Goal: Information Seeking & Learning: Learn about a topic

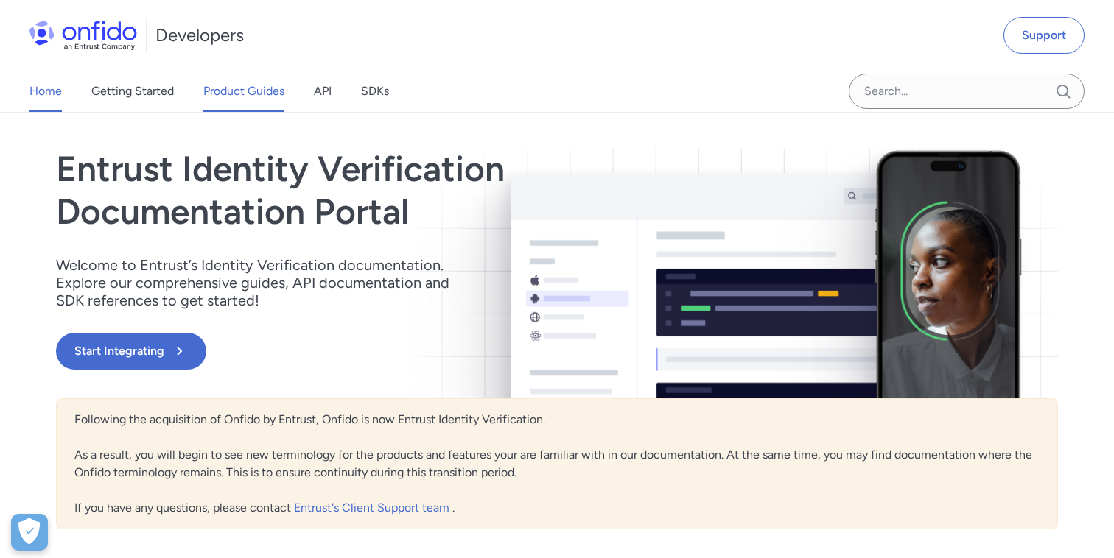
click at [233, 85] on link "Product Guides" at bounding box center [243, 91] width 81 height 41
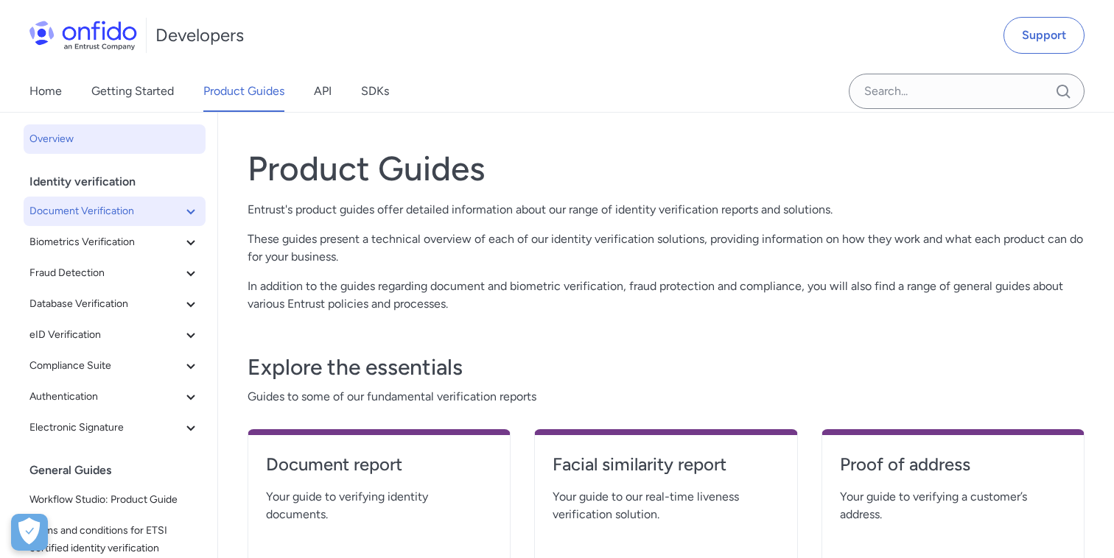
click at [189, 210] on icon at bounding box center [191, 212] width 18 height 18
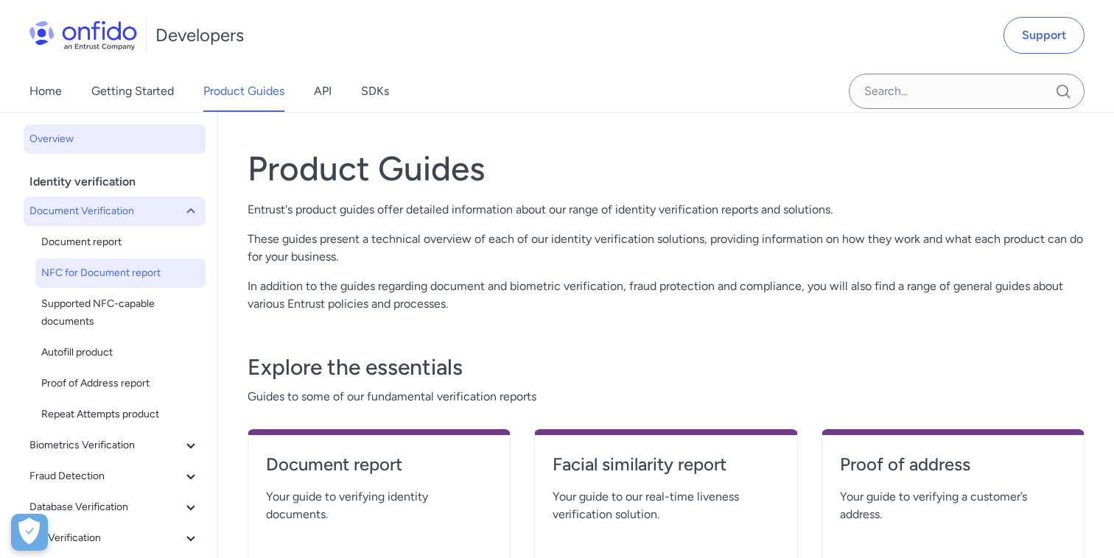
click at [158, 261] on link "NFC for Document report" at bounding box center [120, 272] width 170 height 29
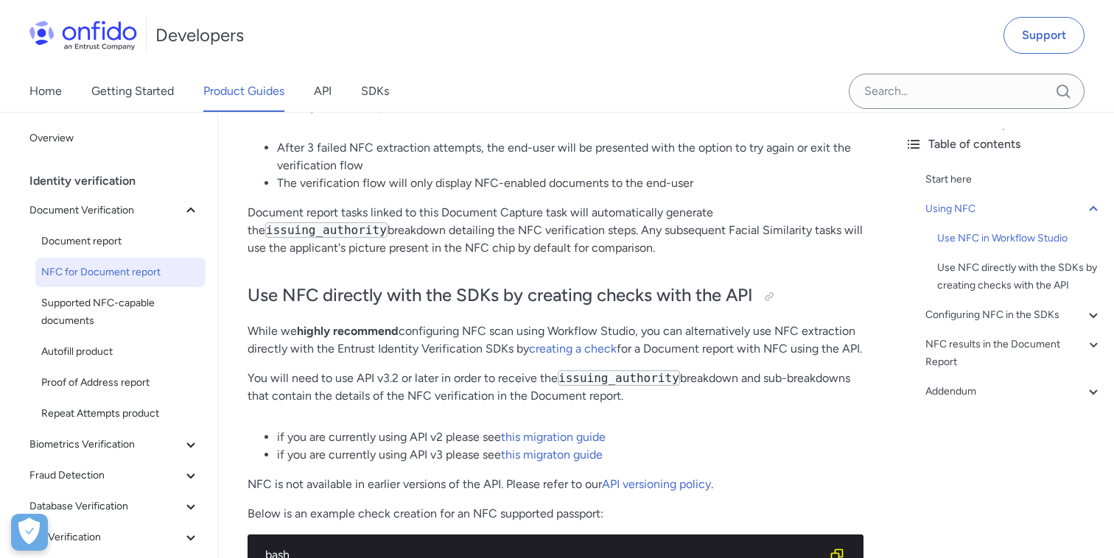
scroll to position [1325, 0]
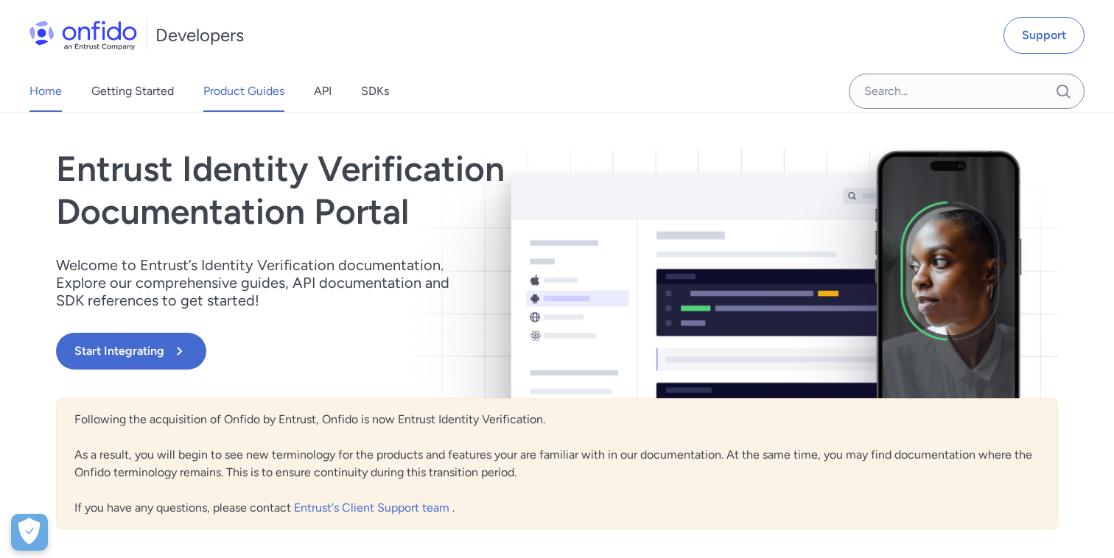
click at [258, 96] on link "Product Guides" at bounding box center [243, 91] width 81 height 41
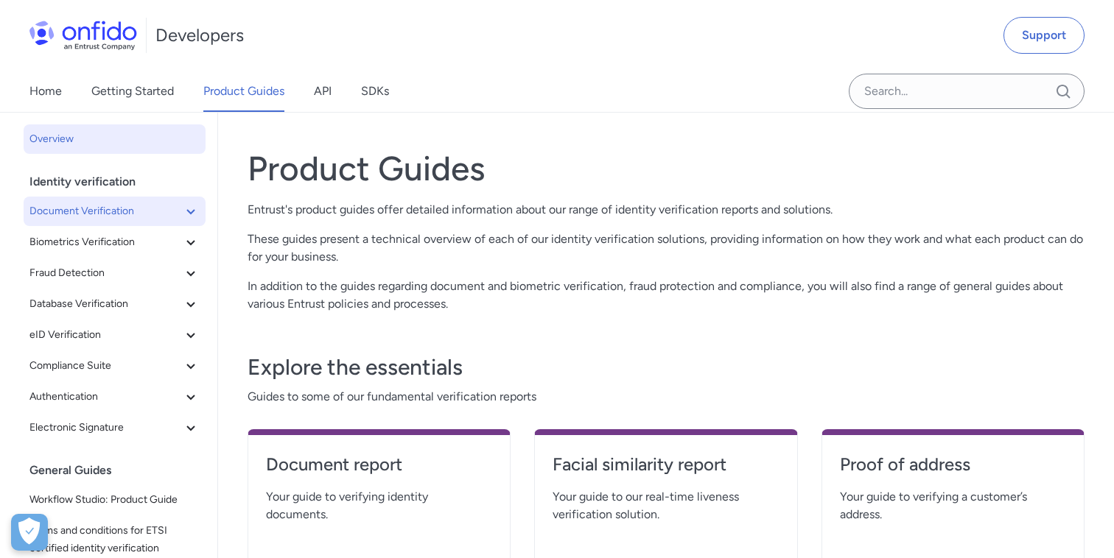
click at [182, 201] on button "Document Verification" at bounding box center [115, 211] width 182 height 29
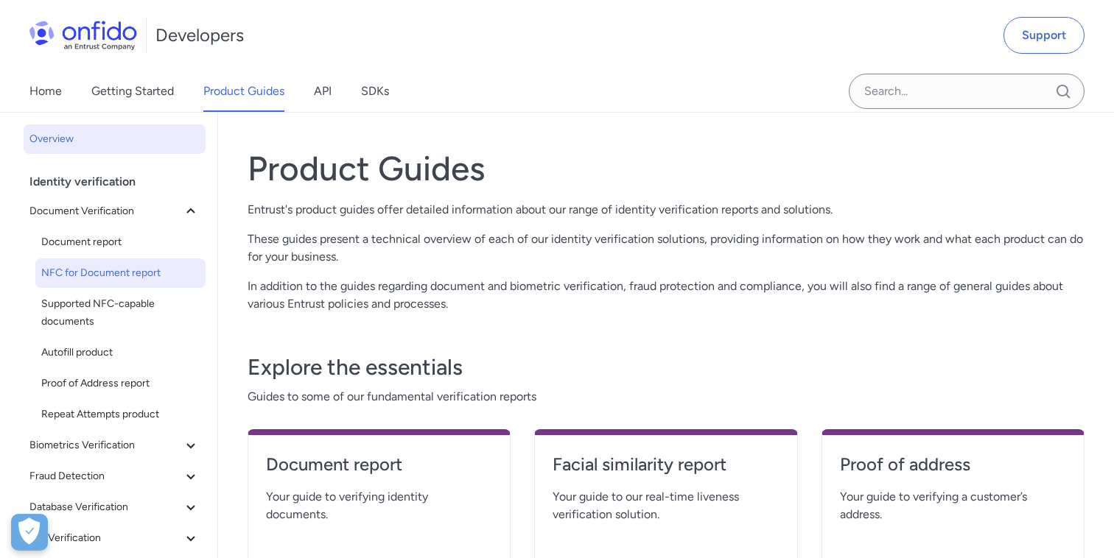
click at [127, 281] on span "NFC for Document report" at bounding box center [120, 273] width 158 height 18
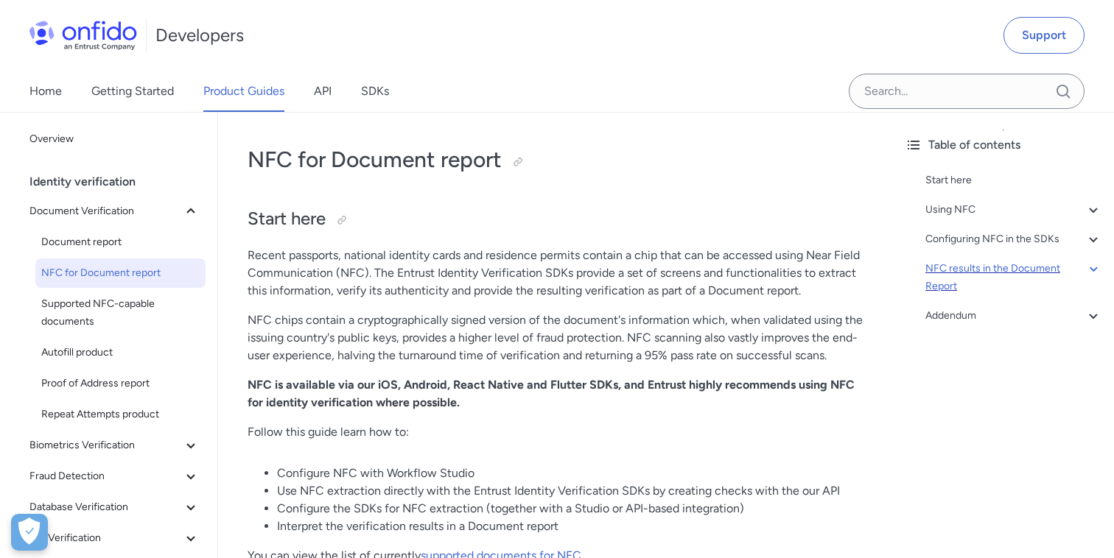
click at [954, 286] on div "NFC results in the Document Report" at bounding box center [1013, 277] width 177 height 35
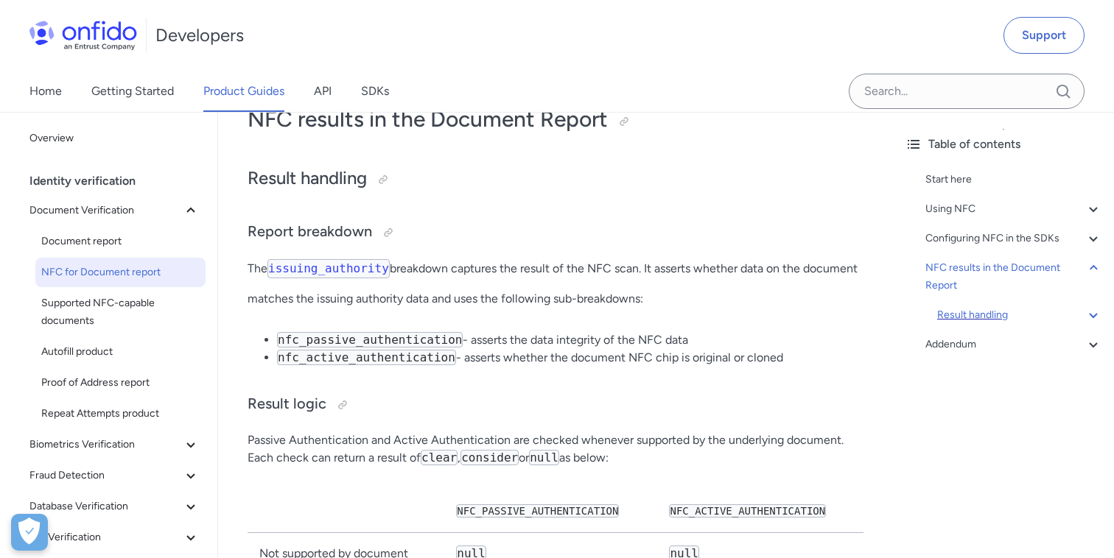
click at [962, 317] on div "Result handling" at bounding box center [1019, 315] width 165 height 18
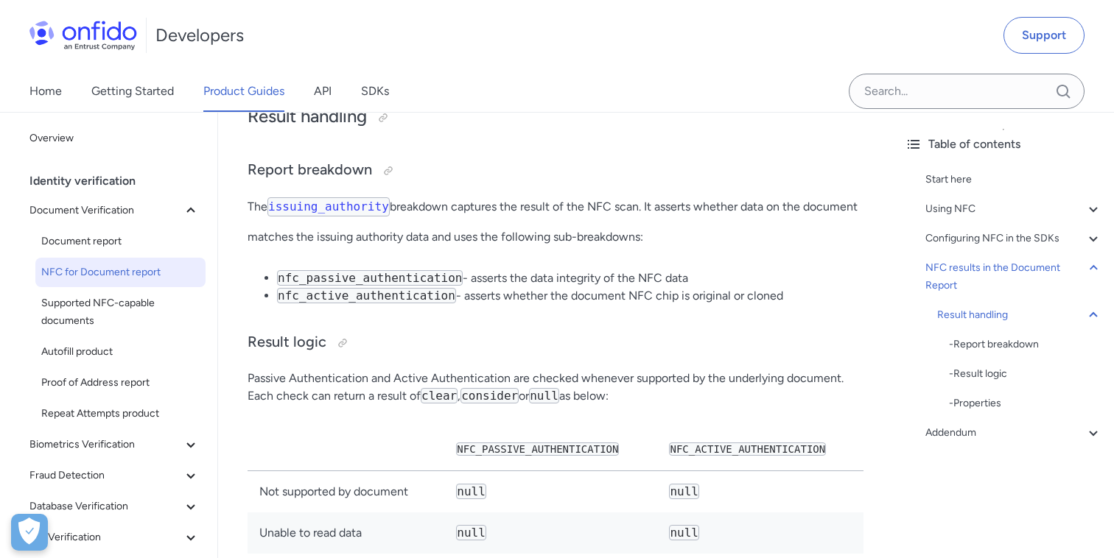
click at [365, 217] on code "issuing_authority" at bounding box center [328, 206] width 122 height 19
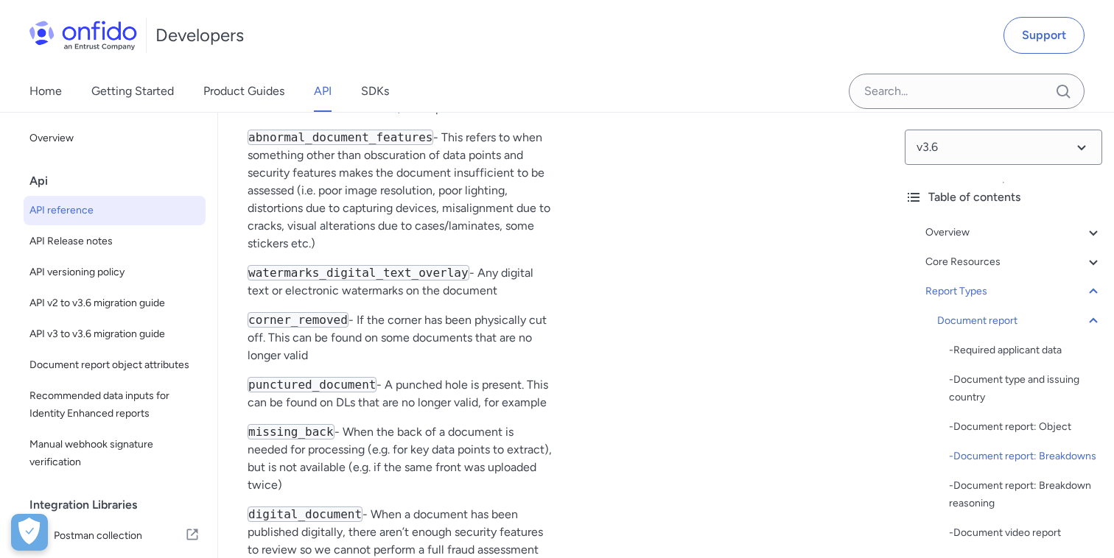
scroll to position [70909, 0]
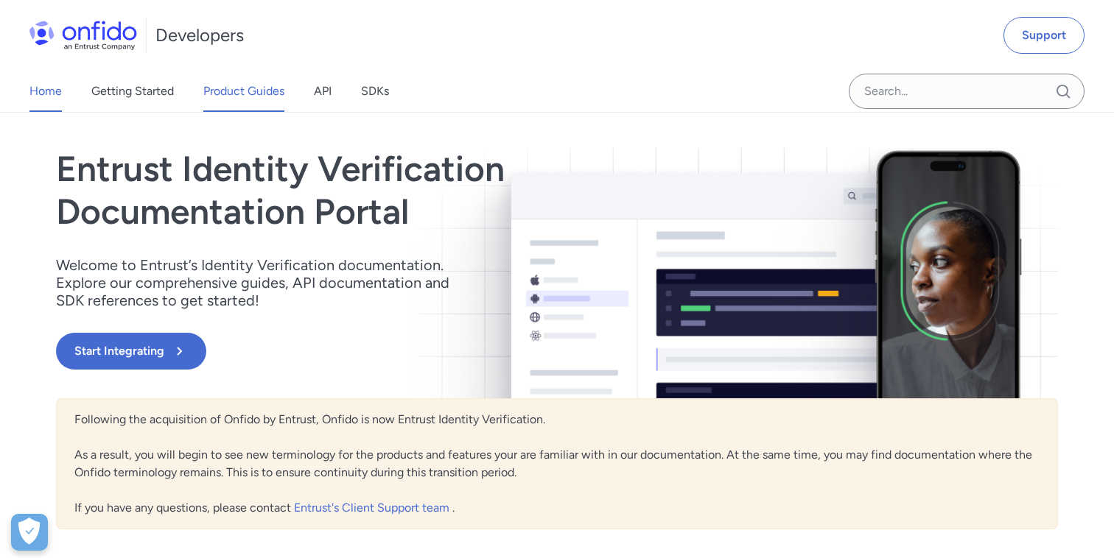
click at [248, 90] on link "Product Guides" at bounding box center [243, 91] width 81 height 41
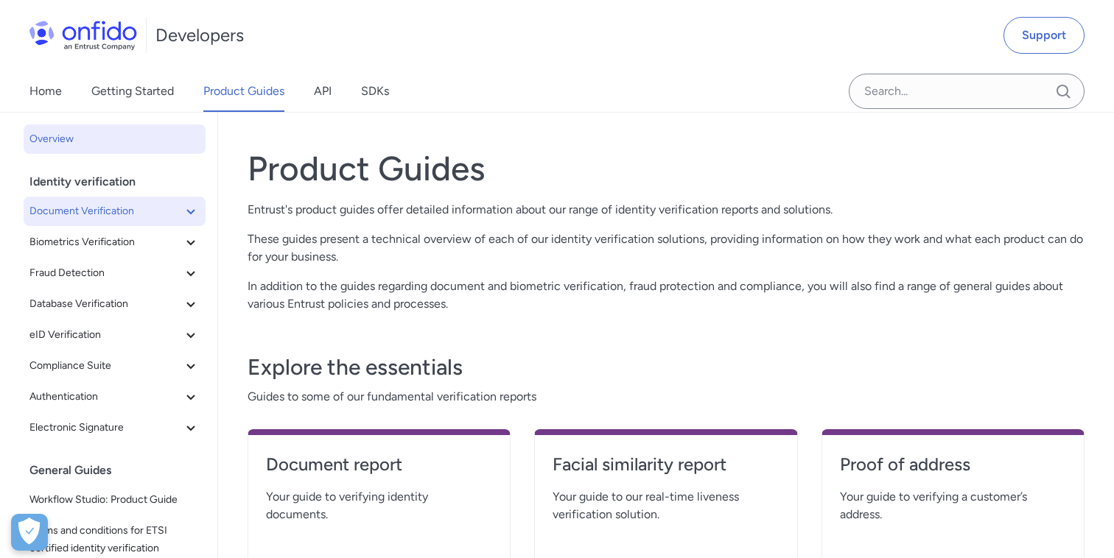
click at [195, 208] on icon at bounding box center [191, 212] width 18 height 18
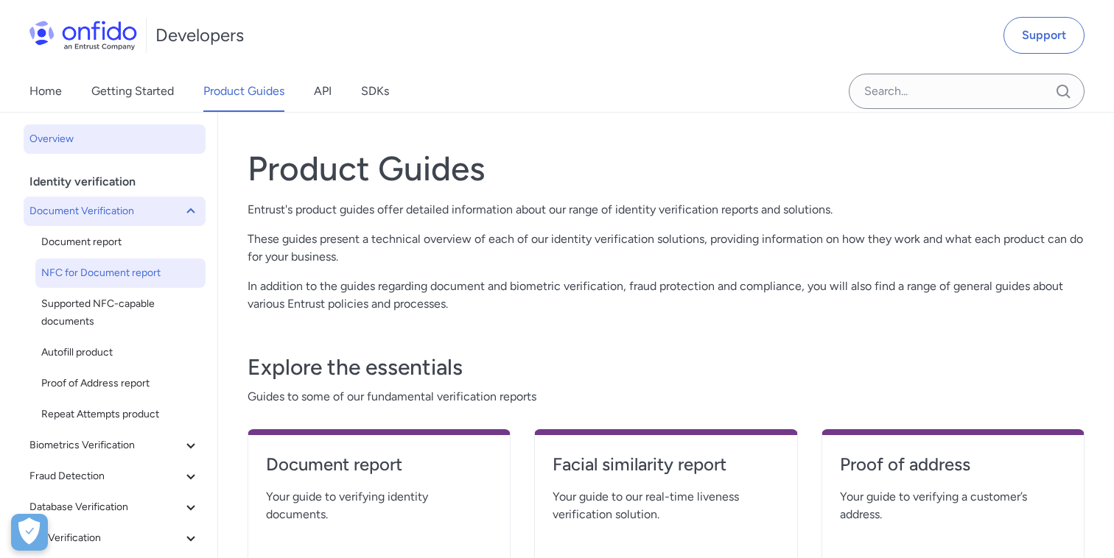
click at [152, 274] on span "NFC for Document report" at bounding box center [120, 273] width 158 height 18
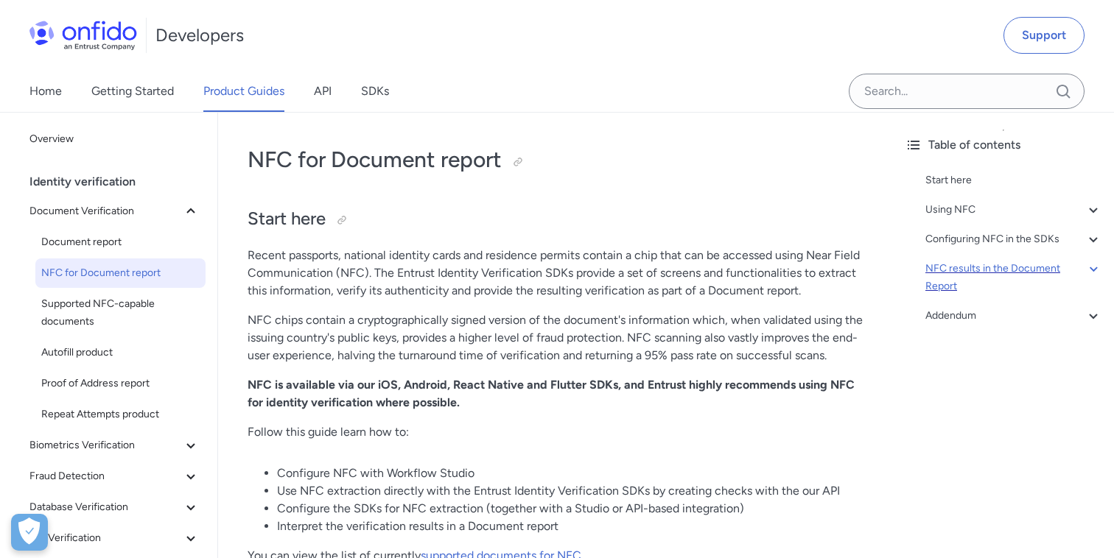
click at [1016, 281] on div "NFC results in the Document Report" at bounding box center [1013, 277] width 177 height 35
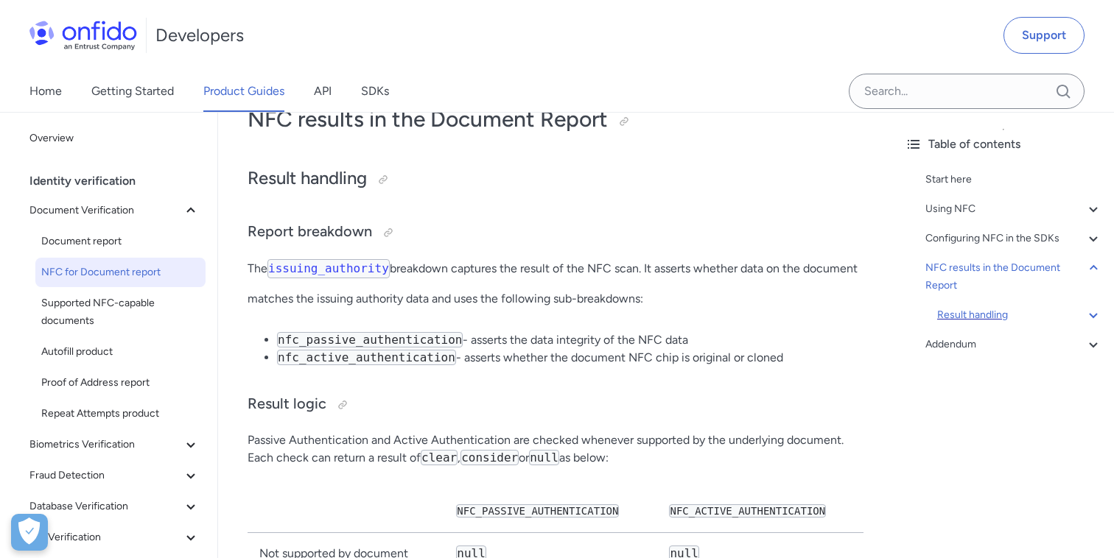
click at [996, 308] on div "Result handling" at bounding box center [1019, 315] width 165 height 18
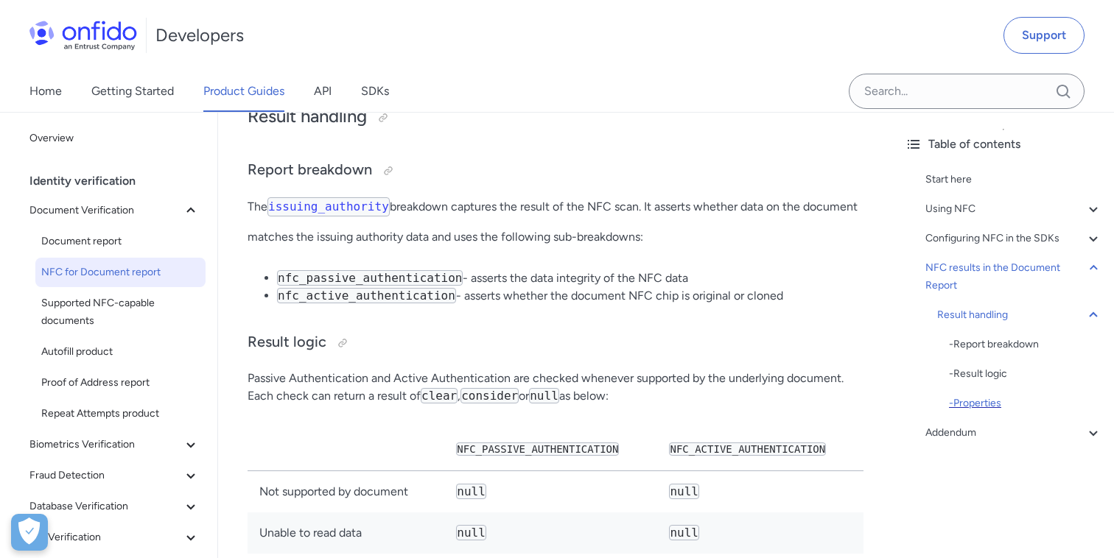
click at [984, 400] on div "- Properties" at bounding box center [1025, 404] width 153 height 18
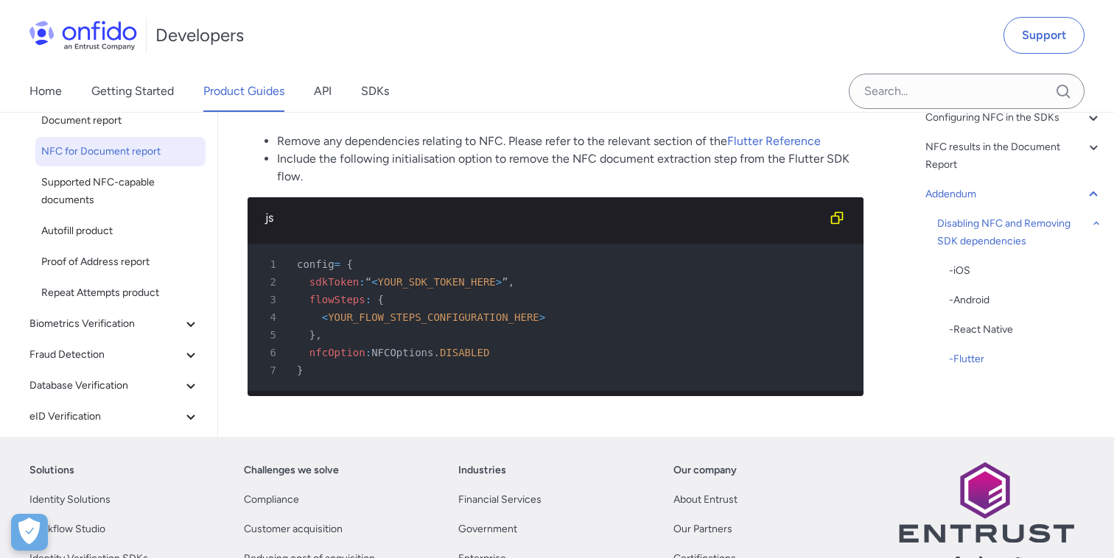
scroll to position [9151, 0]
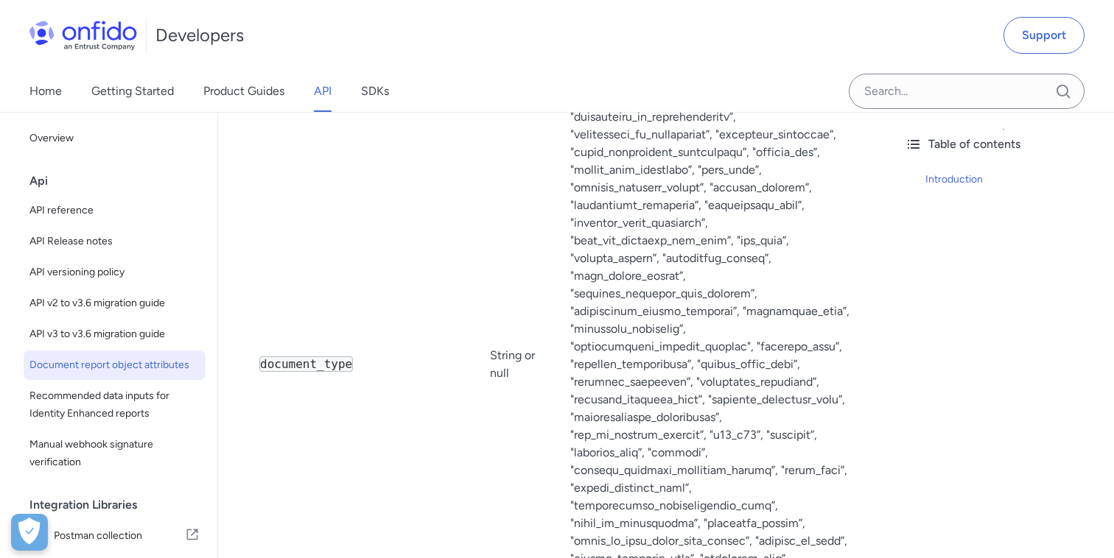
scroll to position [454, 0]
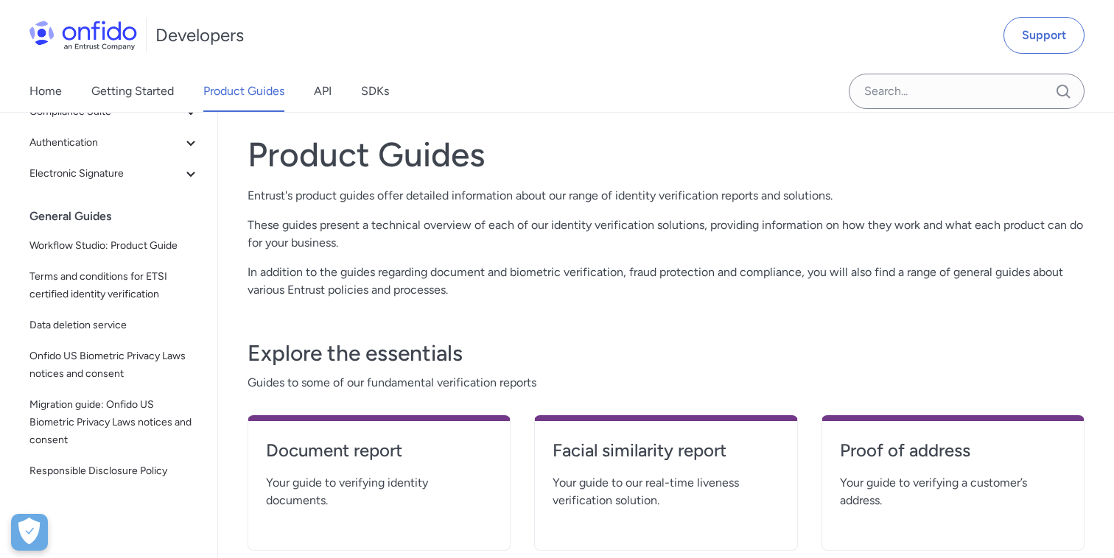
scroll to position [22, 0]
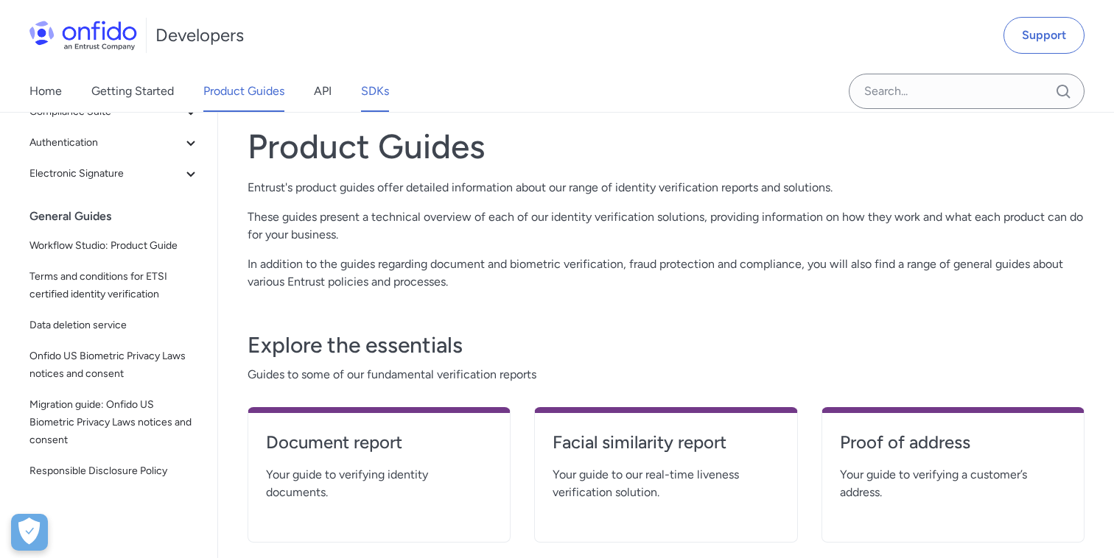
click at [367, 93] on link "SDKs" at bounding box center [375, 91] width 28 height 41
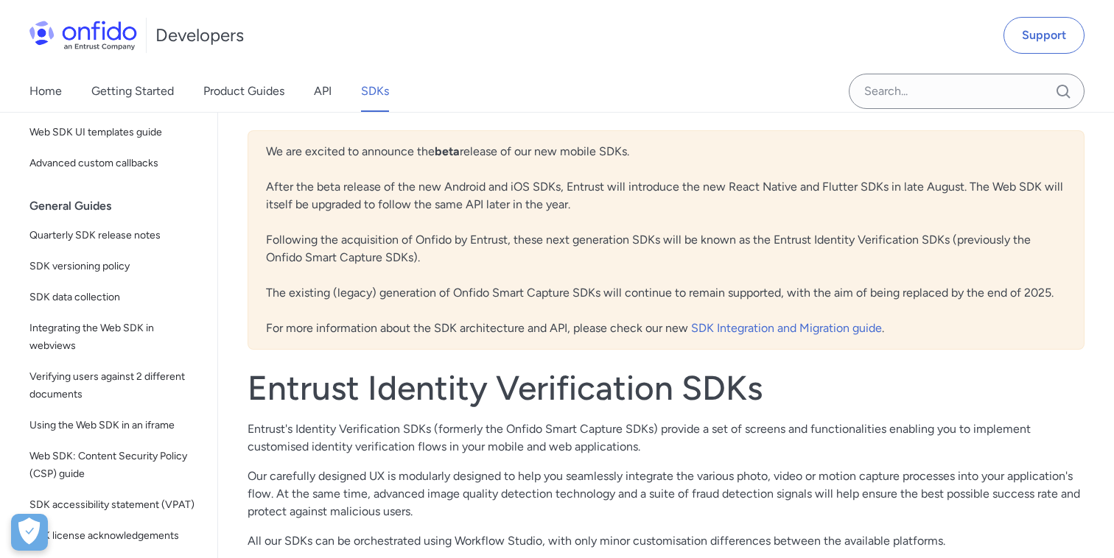
scroll to position [419, 0]
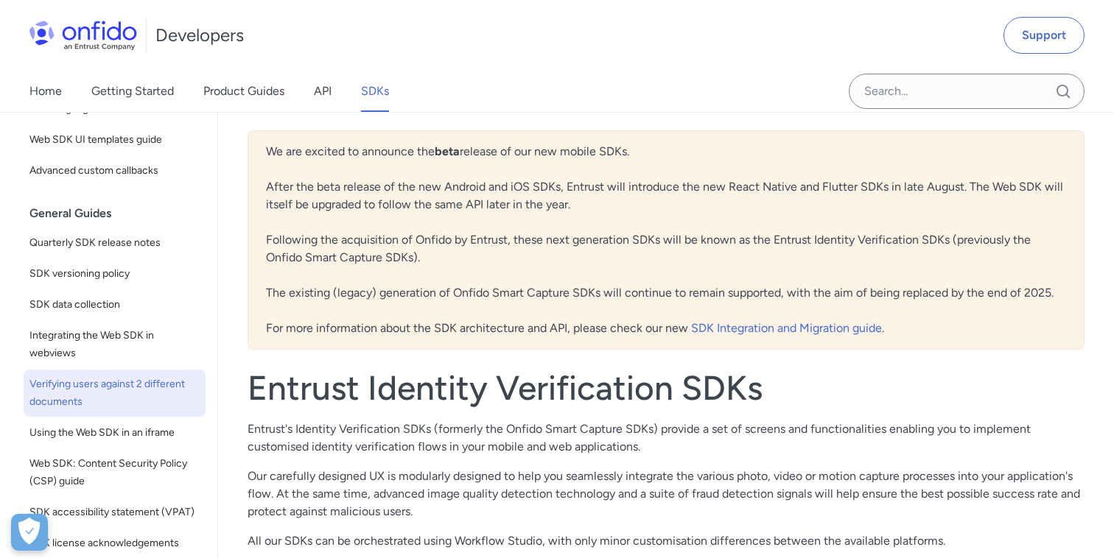
click at [109, 381] on span "Verifying users against 2 different documents" at bounding box center [114, 393] width 170 height 35
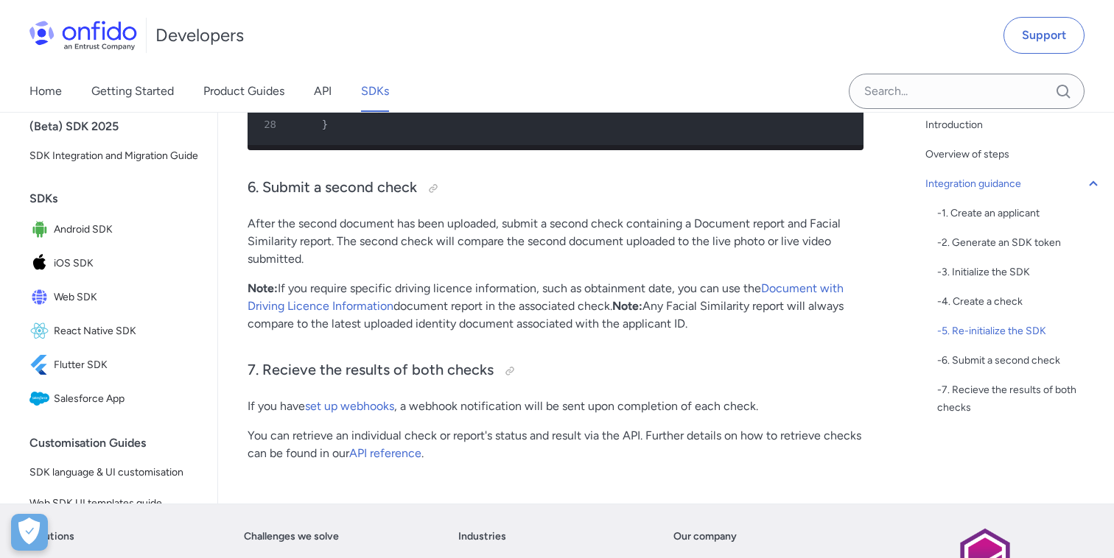
scroll to position [4468, 0]
